Goal: Task Accomplishment & Management: Manage account settings

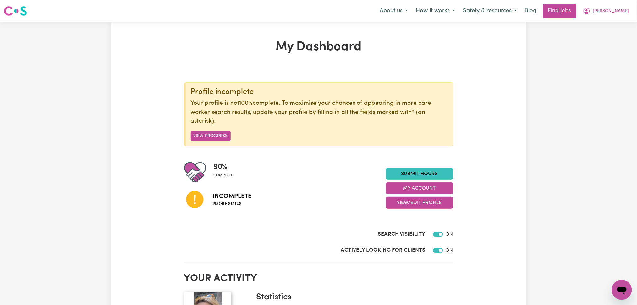
scroll to position [84, 0]
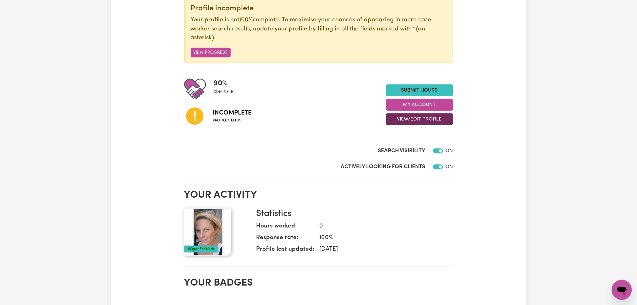
click at [419, 123] on button "View/Edit Profile" at bounding box center [419, 119] width 67 height 12
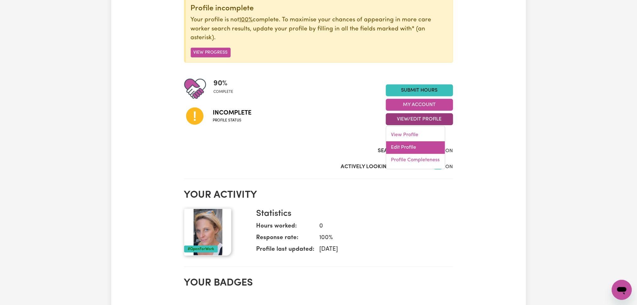
click at [414, 143] on link "Edit Profile" at bounding box center [415, 148] width 59 height 13
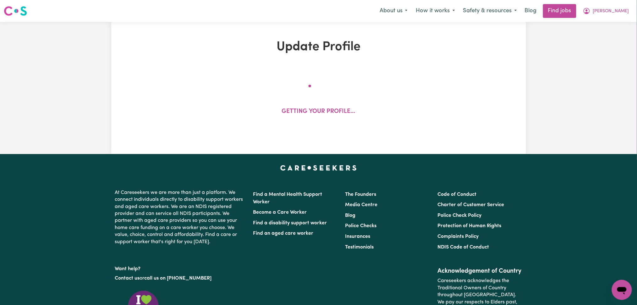
select select "[DEMOGRAPHIC_DATA]"
select select "[DEMOGRAPHIC_DATA] Citizen"
select select "Studying a healthcare related degree or qualification"
select select "54"
select select "75"
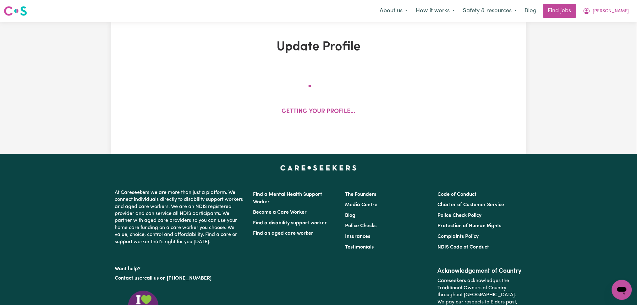
select select "87"
select select "125"
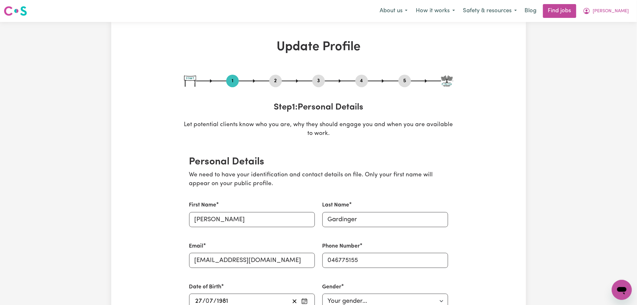
click at [403, 80] on button "5" at bounding box center [404, 81] width 13 height 8
select select "I am providing services by being employed by an organisation"
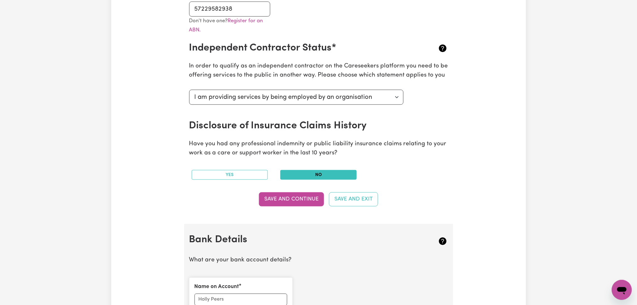
scroll to position [377, 0]
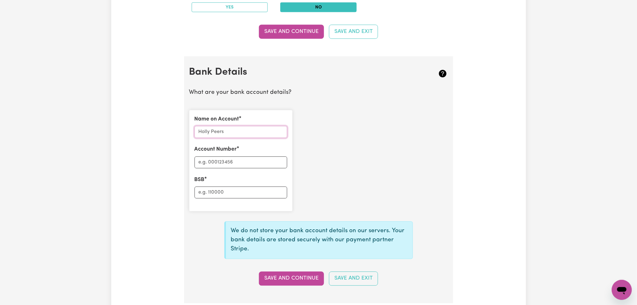
click at [233, 134] on input "Name on Account" at bounding box center [240, 132] width 93 height 12
paste input "[PERSON_NAME]"
type input "[PERSON_NAME]"
click at [220, 191] on input "BSB" at bounding box center [240, 193] width 93 height 12
paste input "112879"
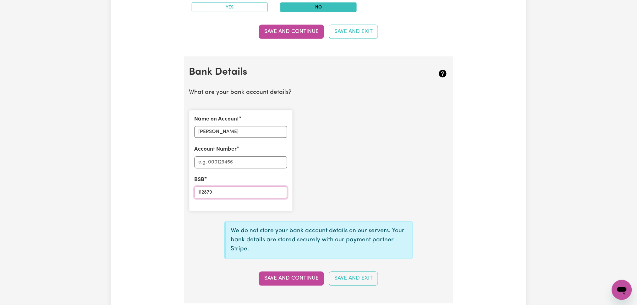
type input "112879"
click at [212, 163] on input "Account Number" at bounding box center [240, 163] width 93 height 12
paste input "455389219"
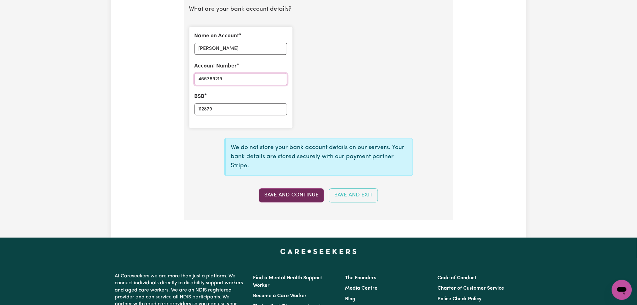
type input "455389219"
click at [286, 194] on button "Save and Continue" at bounding box center [291, 195] width 65 height 14
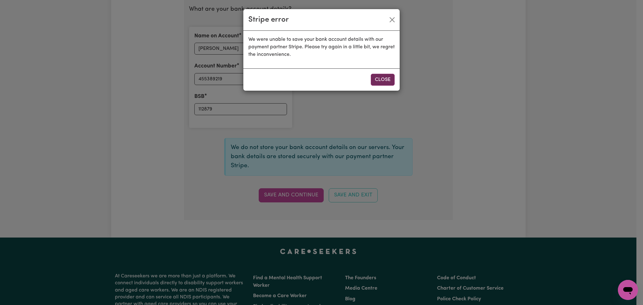
click at [393, 80] on button "Close" at bounding box center [383, 80] width 24 height 12
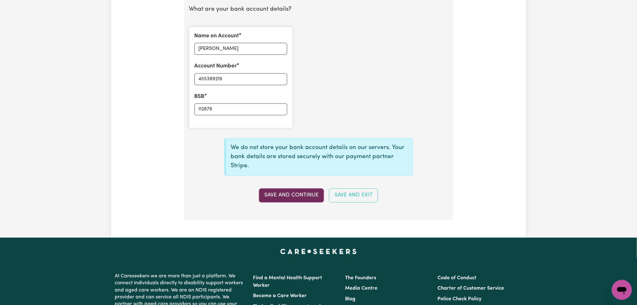
click at [276, 197] on button "Save and Continue" at bounding box center [291, 195] width 65 height 14
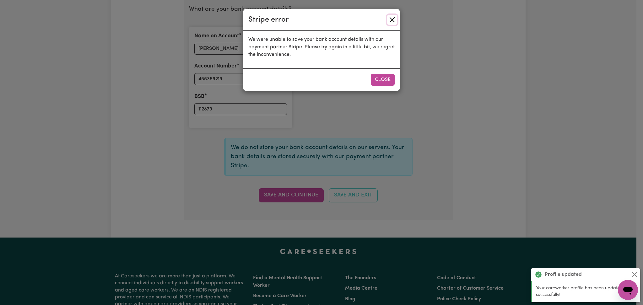
click at [391, 16] on button "Close" at bounding box center [392, 20] width 10 height 10
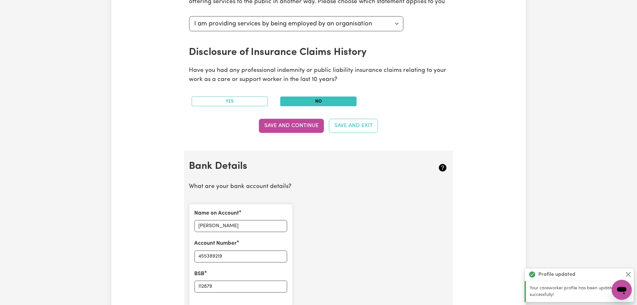
scroll to position [0, 0]
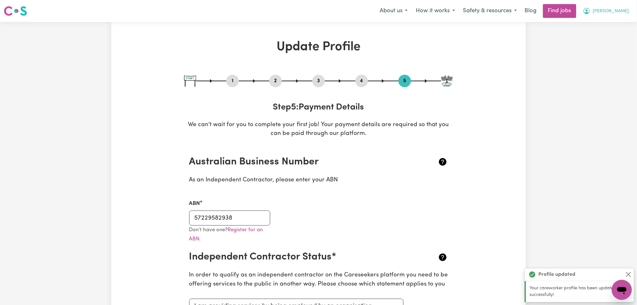
click at [623, 16] on button "[PERSON_NAME]" at bounding box center [606, 10] width 54 height 13
click at [603, 48] on link "Logout" at bounding box center [608, 48] width 50 height 12
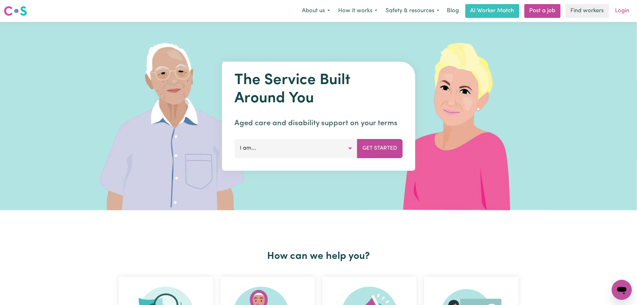
click at [625, 7] on link "Login" at bounding box center [622, 11] width 22 height 14
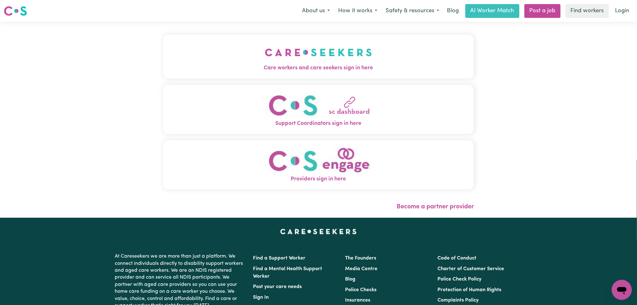
click at [198, 59] on button "Care workers and care seekers sign in here" at bounding box center [318, 57] width 311 height 44
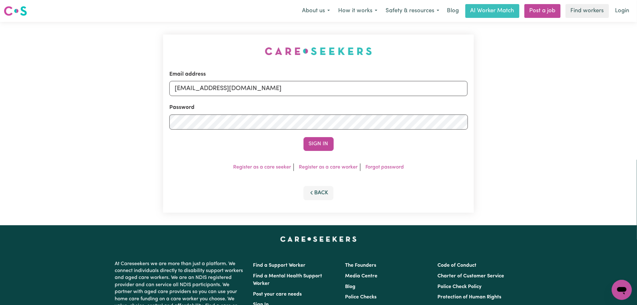
click at [212, 68] on div "Email address [EMAIL_ADDRESS][DOMAIN_NAME] Password Sign In Register as a care …" at bounding box center [318, 124] width 311 height 178
drag, startPoint x: 211, startPoint y: 81, endPoint x: 209, endPoint y: 95, distance: 13.3
click at [211, 81] on input "[EMAIL_ADDRESS][DOMAIN_NAME]" at bounding box center [318, 88] width 298 height 15
drag, startPoint x: 208, startPoint y: 90, endPoint x: 215, endPoint y: 95, distance: 8.3
click at [418, 90] on input "Superuser~[EMAIL_ADDRESS][DOMAIN_NAME]" at bounding box center [318, 88] width 298 height 15
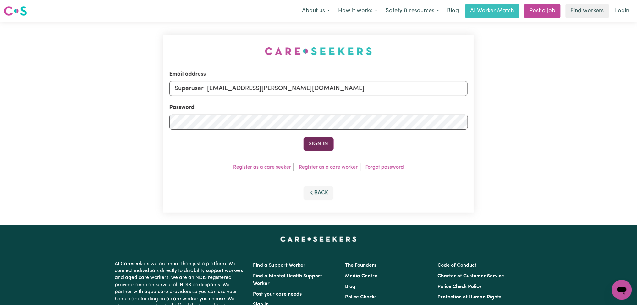
type input "Superuser~[EMAIL_ADDRESS][PERSON_NAME][DOMAIN_NAME]"
drag, startPoint x: 315, startPoint y: 142, endPoint x: 499, endPoint y: 129, distance: 184.1
click at [316, 142] on button "Sign In" at bounding box center [318, 144] width 30 height 14
